Goal: Information Seeking & Learning: Check status

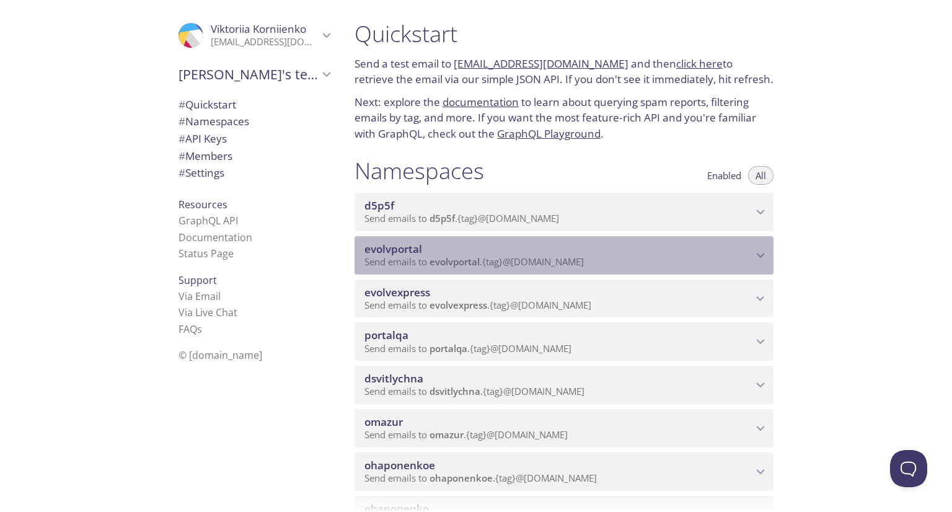
click at [578, 268] on span "Send emails to evolvportal . {tag} @[DOMAIN_NAME]" at bounding box center [473, 261] width 219 height 12
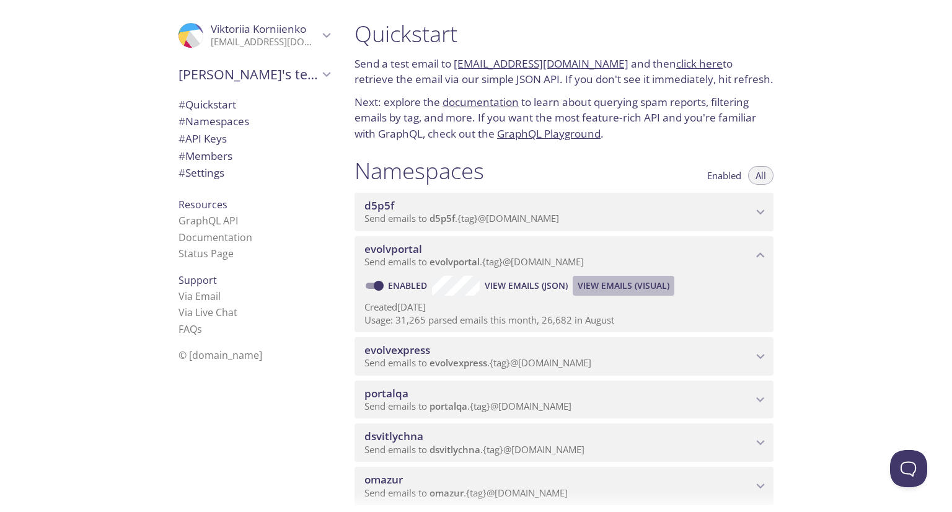
click at [612, 293] on span "View Emails (Visual)" at bounding box center [623, 285] width 92 height 15
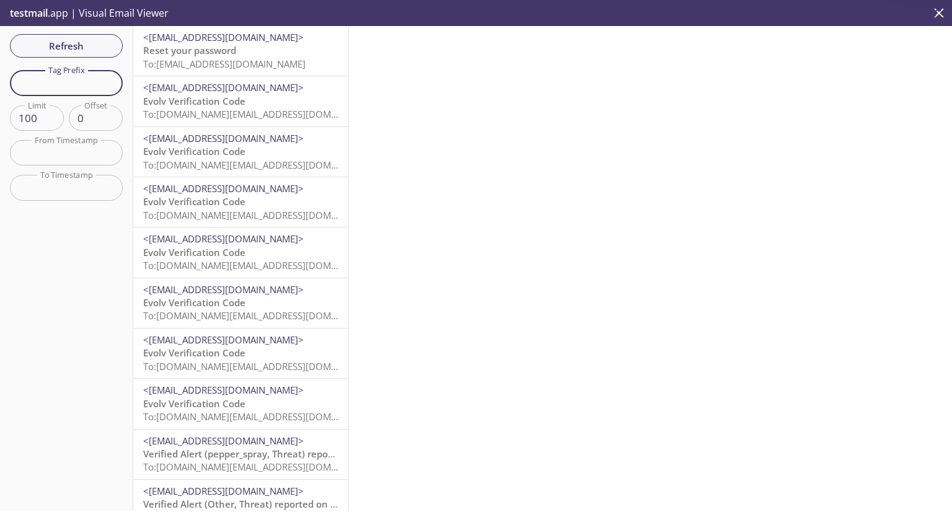
click at [98, 89] on input "text" at bounding box center [66, 82] width 113 height 25
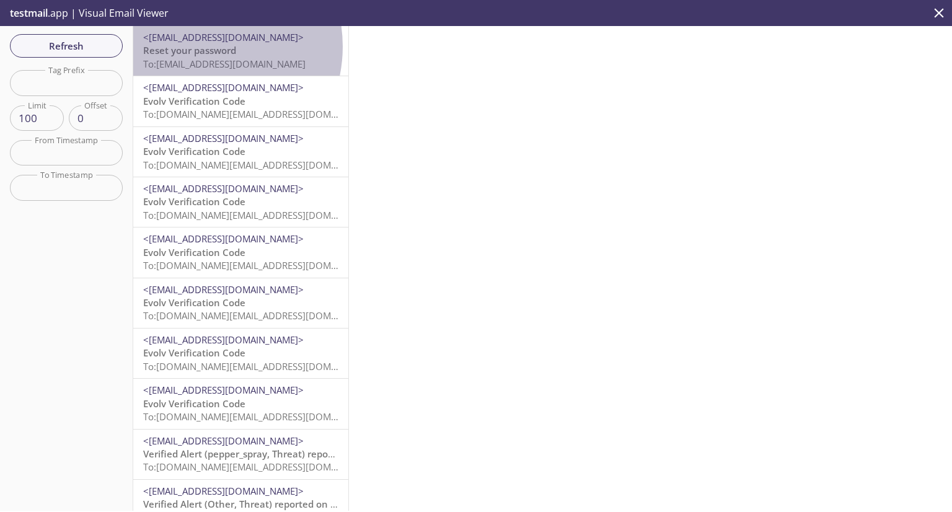
click at [197, 46] on span "Reset your password" at bounding box center [189, 50] width 93 height 12
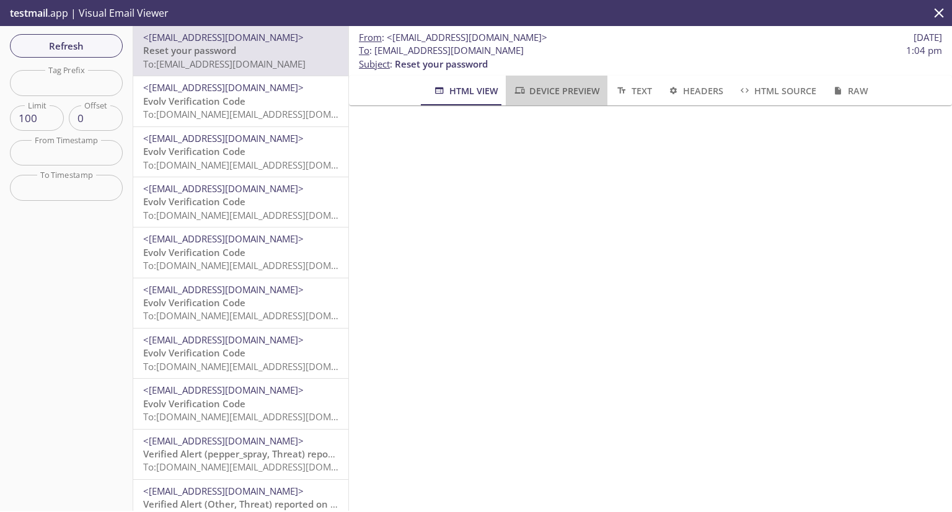
click at [598, 90] on button "Device Preview" at bounding box center [557, 91] width 102 height 30
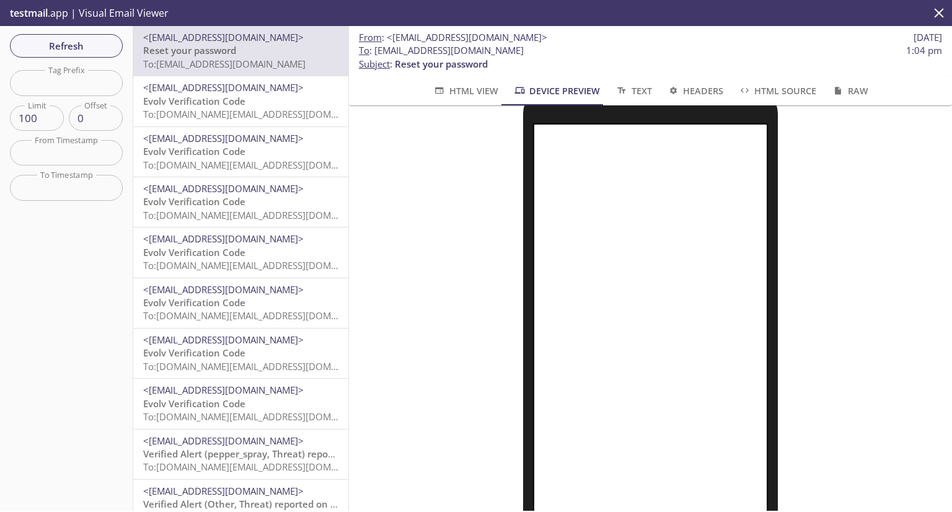
scroll to position [77, 0]
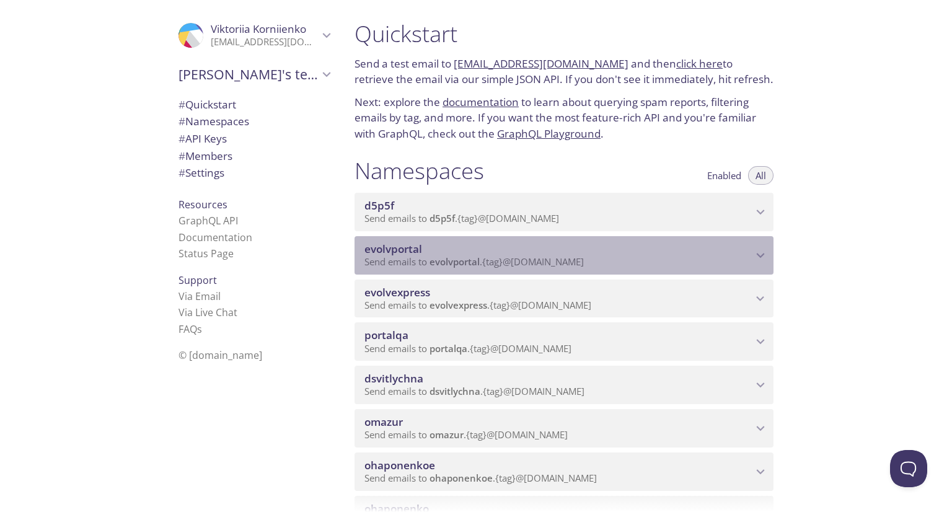
click at [483, 268] on span "Send emails to evolvportal . {tag} @[DOMAIN_NAME]" at bounding box center [473, 261] width 219 height 12
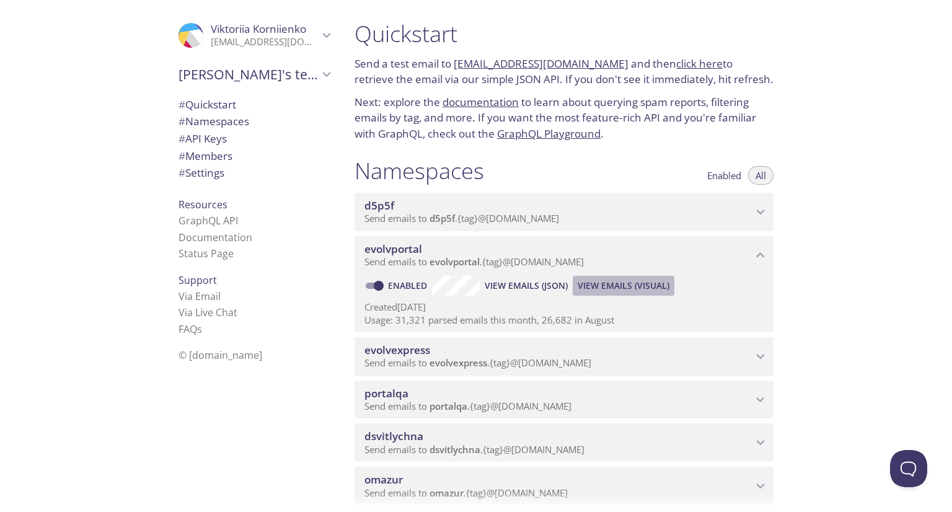
click at [633, 293] on span "View Emails (Visual)" at bounding box center [623, 285] width 92 height 15
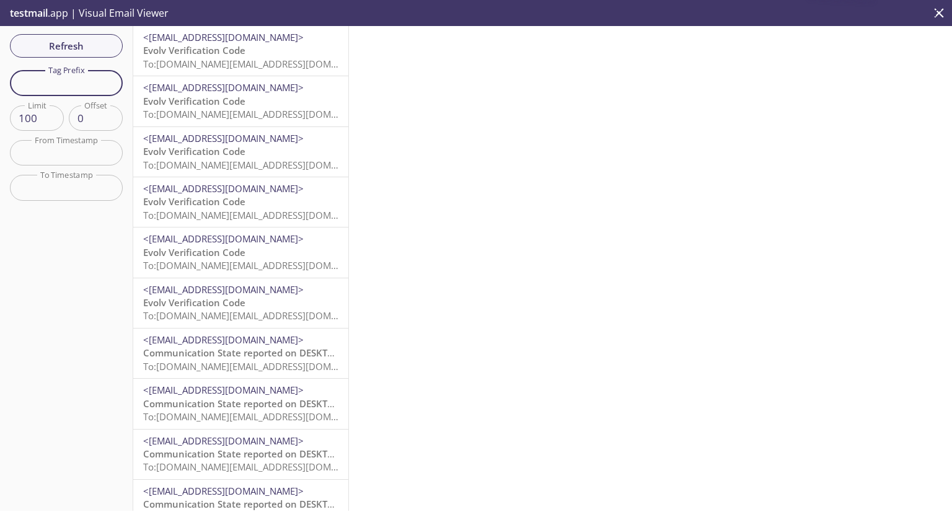
click at [71, 81] on input "text" at bounding box center [66, 82] width 113 height 25
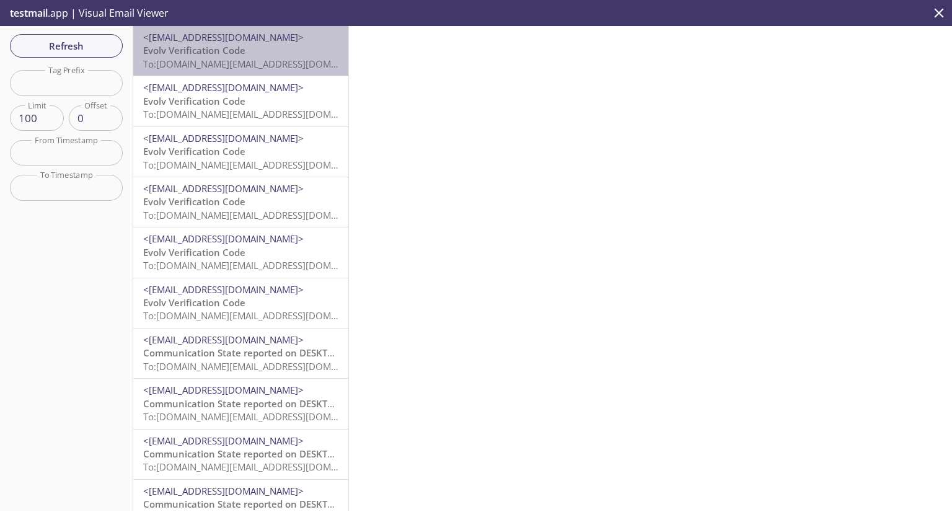
click at [247, 38] on span "<[EMAIL_ADDRESS][DOMAIN_NAME]>" at bounding box center [223, 37] width 160 height 12
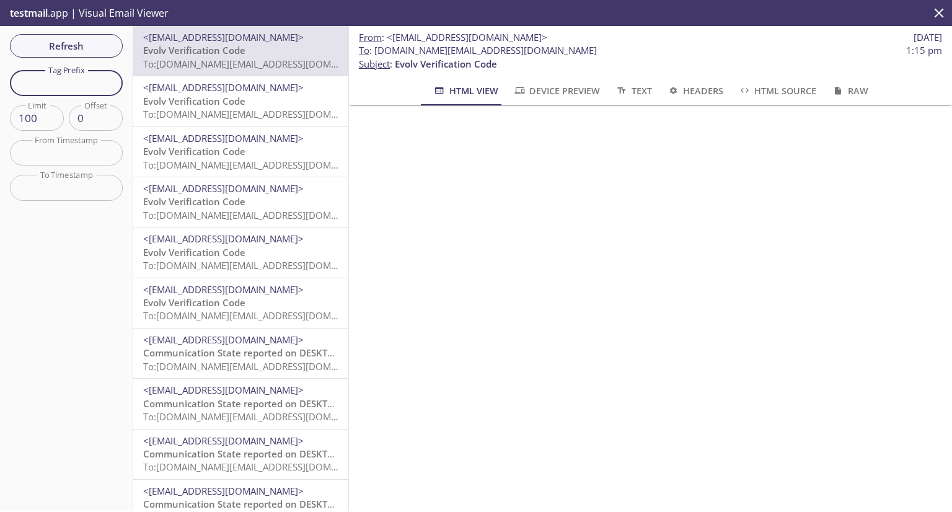
click at [75, 83] on input "text" at bounding box center [66, 82] width 113 height 25
click at [68, 44] on span "Refresh" at bounding box center [66, 46] width 93 height 16
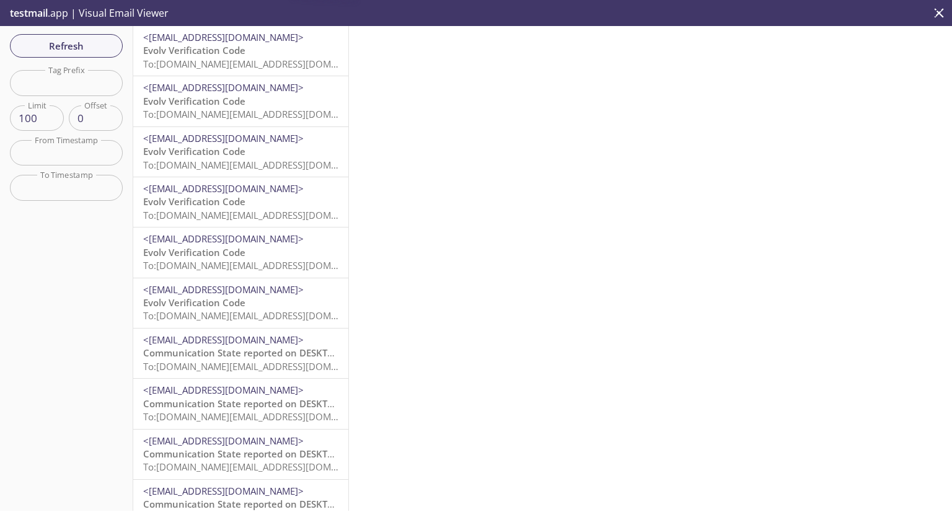
click at [76, 80] on input "text" at bounding box center [66, 82] width 113 height 25
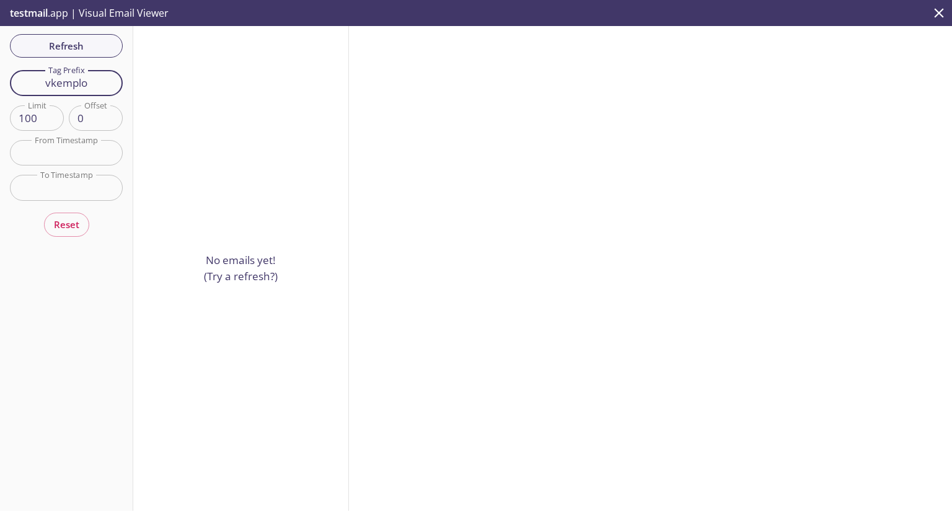
drag, startPoint x: 86, startPoint y: 90, endPoint x: 0, endPoint y: 80, distance: 86.2
click at [0, 80] on div "Refresh Filters Tag Prefix vkemplo Tag Prefix Limit 100 Limit Offset 0 Offset F…" at bounding box center [66, 268] width 133 height 485
drag, startPoint x: 81, startPoint y: 92, endPoint x: 33, endPoint y: 84, distance: 48.5
click at [33, 84] on input "475889" at bounding box center [66, 82] width 113 height 25
drag, startPoint x: 96, startPoint y: 88, endPoint x: 23, endPoint y: 84, distance: 73.2
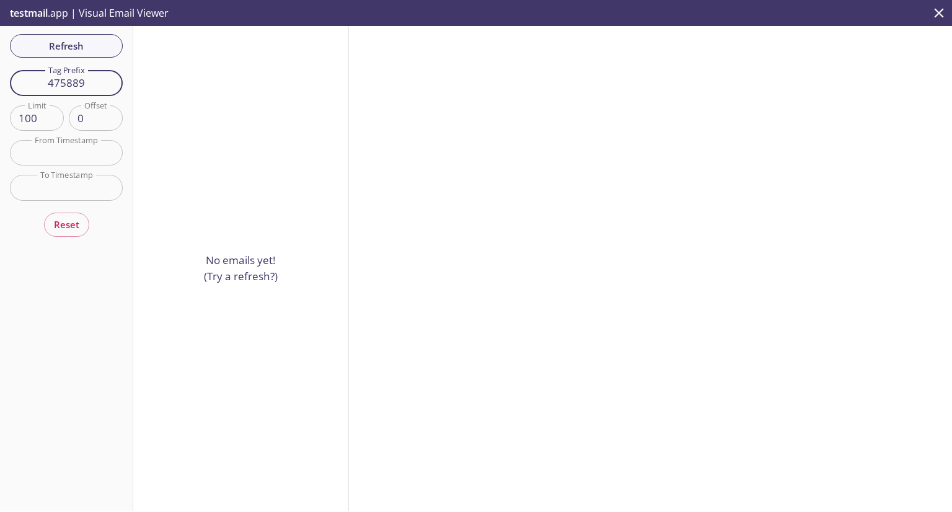
click at [23, 84] on input "475889" at bounding box center [66, 82] width 113 height 25
click at [47, 84] on input "esupport" at bounding box center [66, 82] width 113 height 25
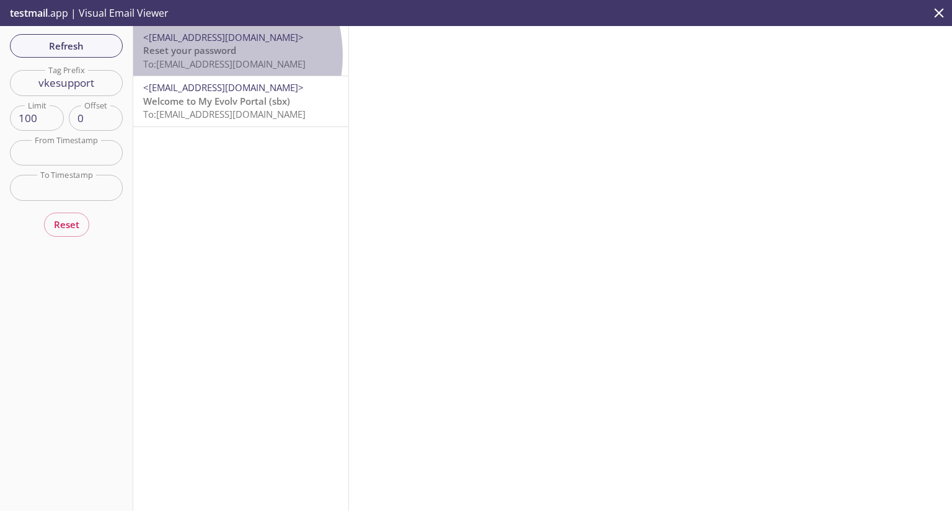
click at [198, 56] on span "Reset your password" at bounding box center [189, 50] width 93 height 12
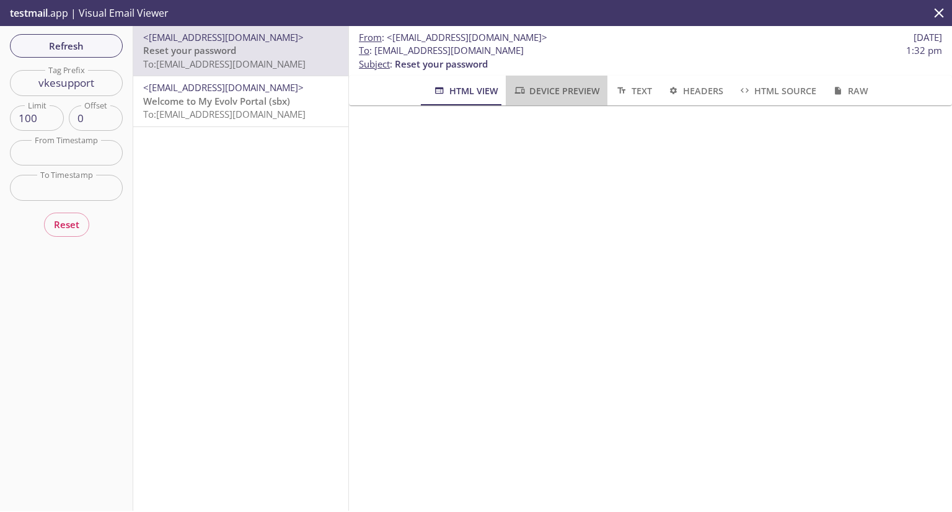
click at [578, 101] on button "Device Preview" at bounding box center [557, 91] width 102 height 30
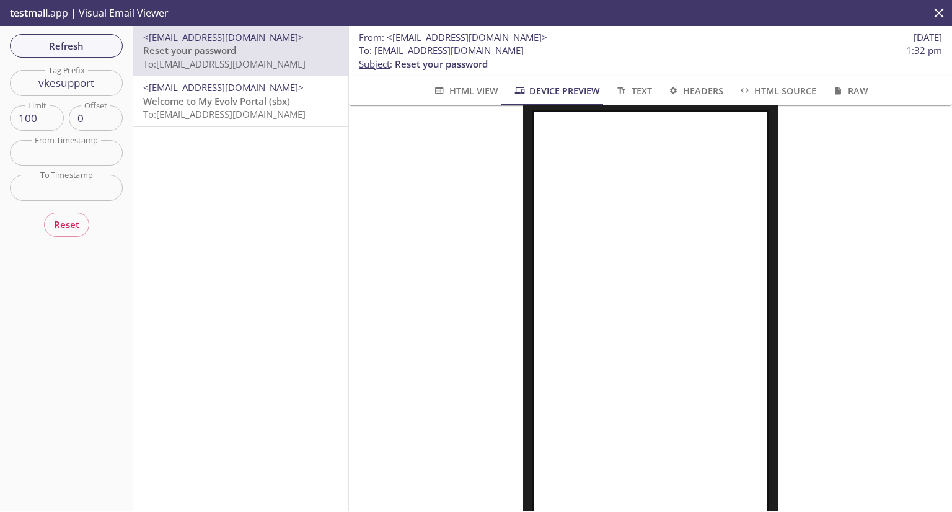
scroll to position [89, 0]
click at [50, 152] on input "text" at bounding box center [66, 152] width 113 height 25
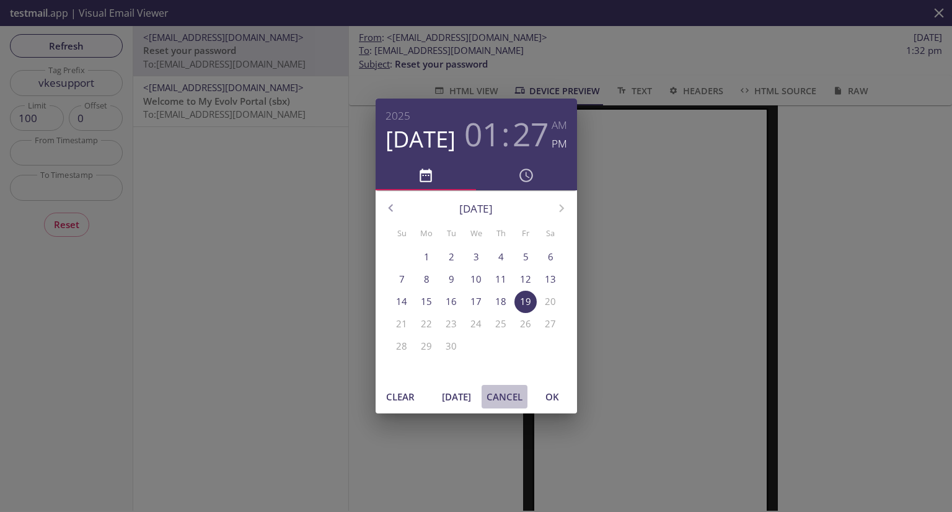
click at [520, 397] on span "Cancel" at bounding box center [504, 396] width 36 height 16
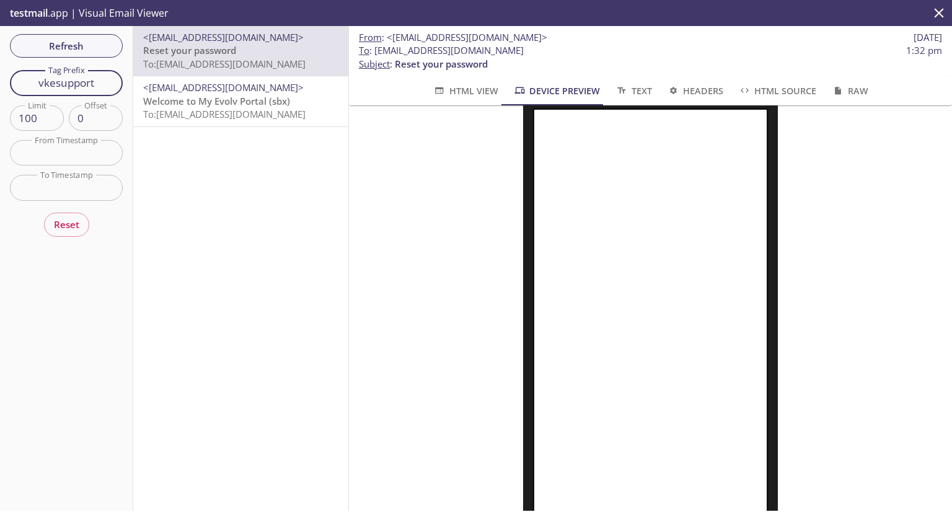
drag, startPoint x: 104, startPoint y: 76, endPoint x: 9, endPoint y: 82, distance: 95.6
click at [9, 82] on div "Refresh Filters Tag Prefix vkesupport Tag Prefix Limit 100 Limit Offset 0 Offse…" at bounding box center [66, 268] width 133 height 485
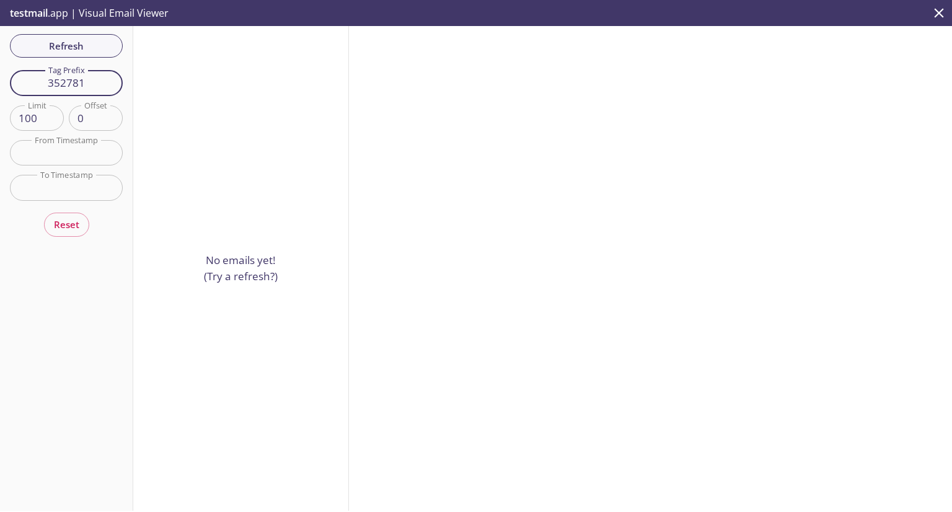
drag, startPoint x: 84, startPoint y: 83, endPoint x: 1, endPoint y: 90, distance: 83.3
click at [1, 90] on div "Refresh Filters Tag Prefix 352781 Tag Prefix Limit 100 Limit Offset 0 Offset Fr…" at bounding box center [66, 268] width 133 height 485
drag, startPoint x: 92, startPoint y: 81, endPoint x: 29, endPoint y: 85, distance: 63.3
click at [29, 85] on input "672156" at bounding box center [66, 82] width 113 height 25
type input "e"
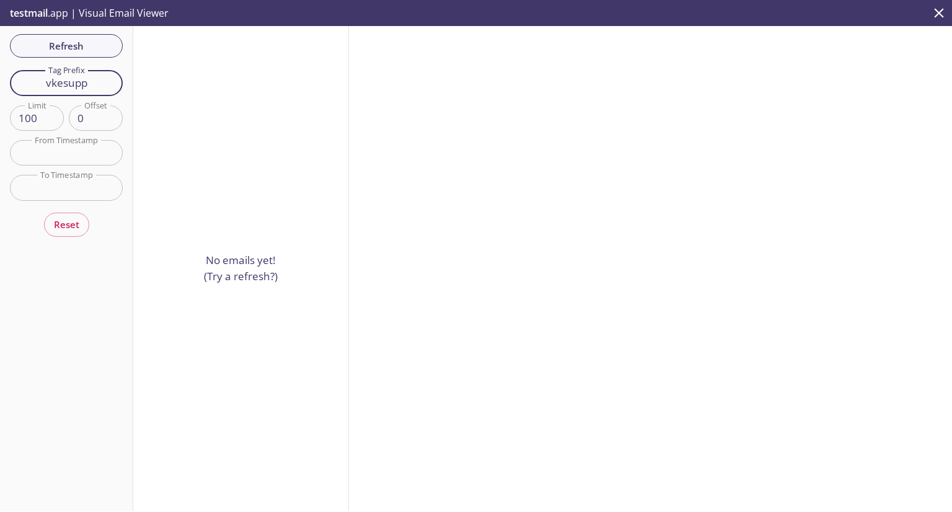
type input "vkesupp"
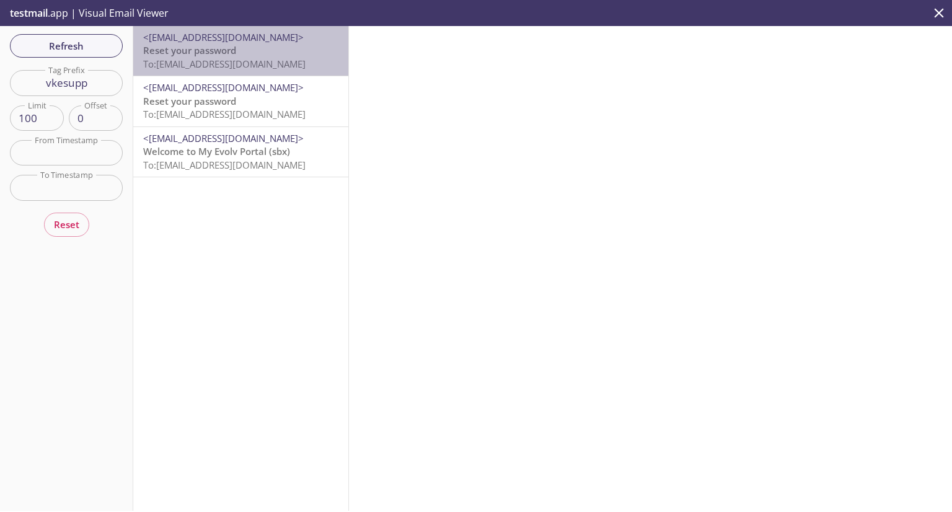
click at [266, 46] on p "Reset your password To: evolvportal.vkesupport@inbox.testmail.app" at bounding box center [240, 57] width 195 height 27
